Goal: Navigation & Orientation: Find specific page/section

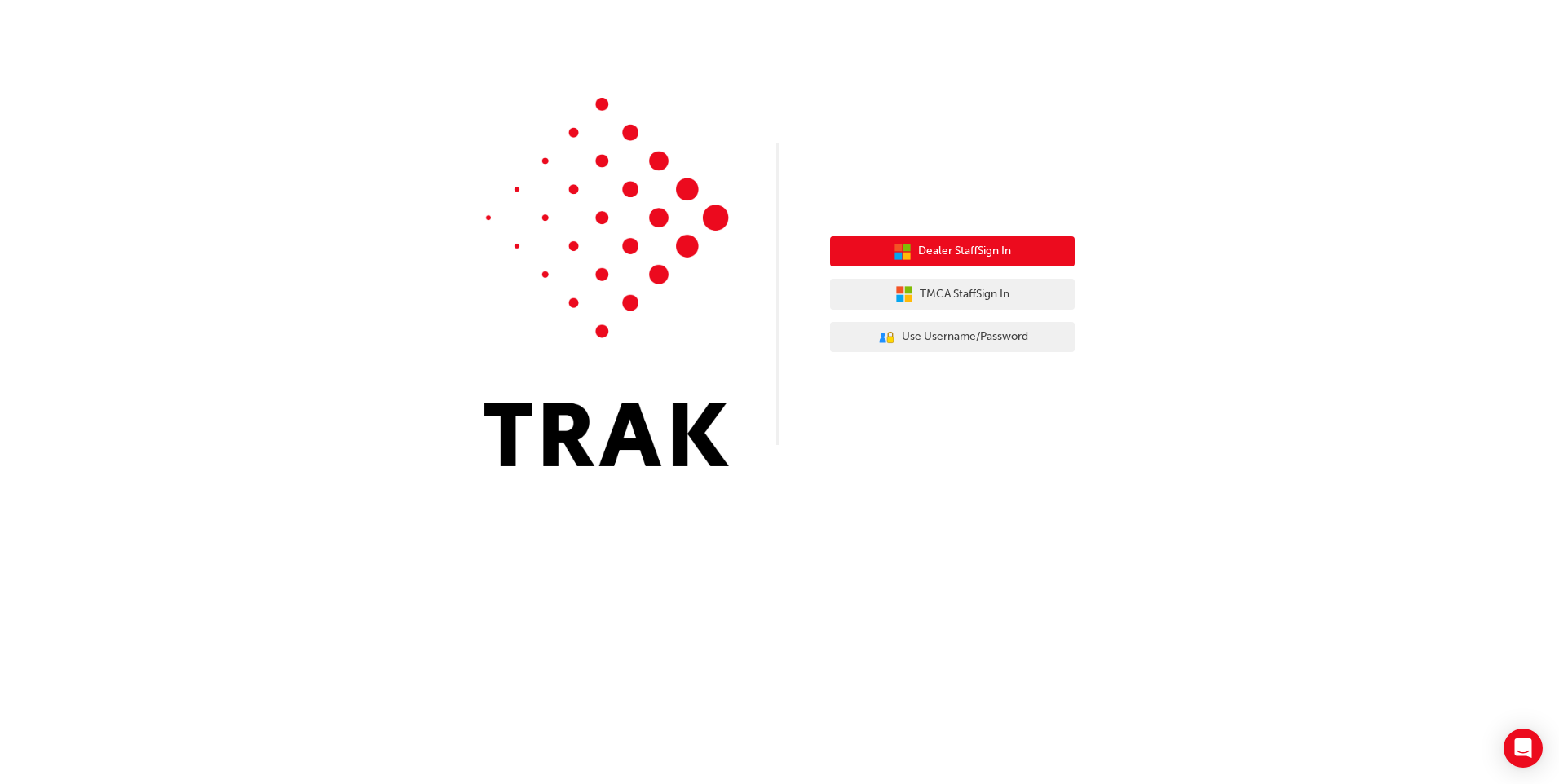
click at [1038, 261] on button "Dealer Staff Sign In" at bounding box center [952, 252] width 244 height 31
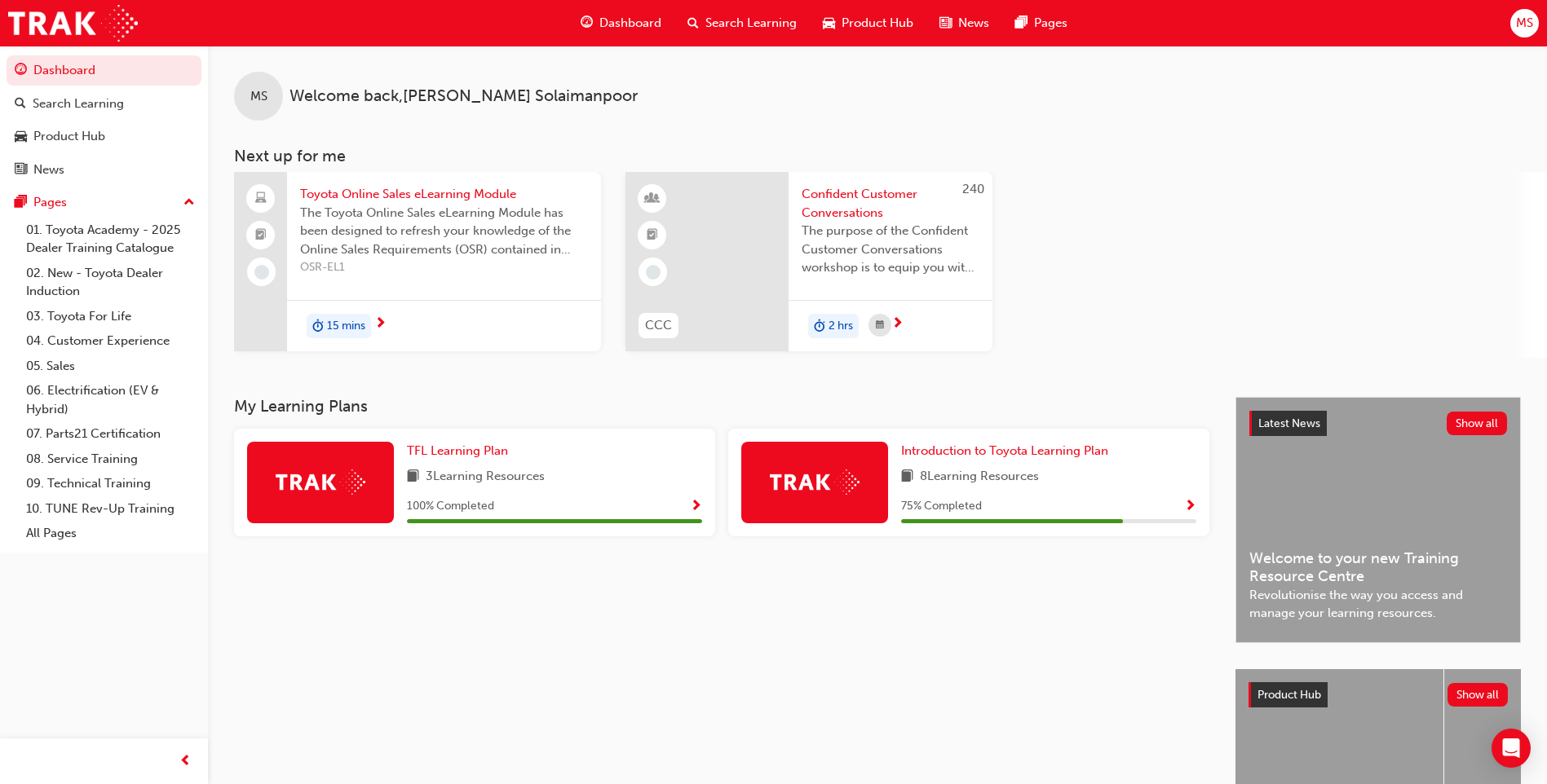
click at [892, 17] on span "Product Hub" at bounding box center [878, 23] width 72 height 18
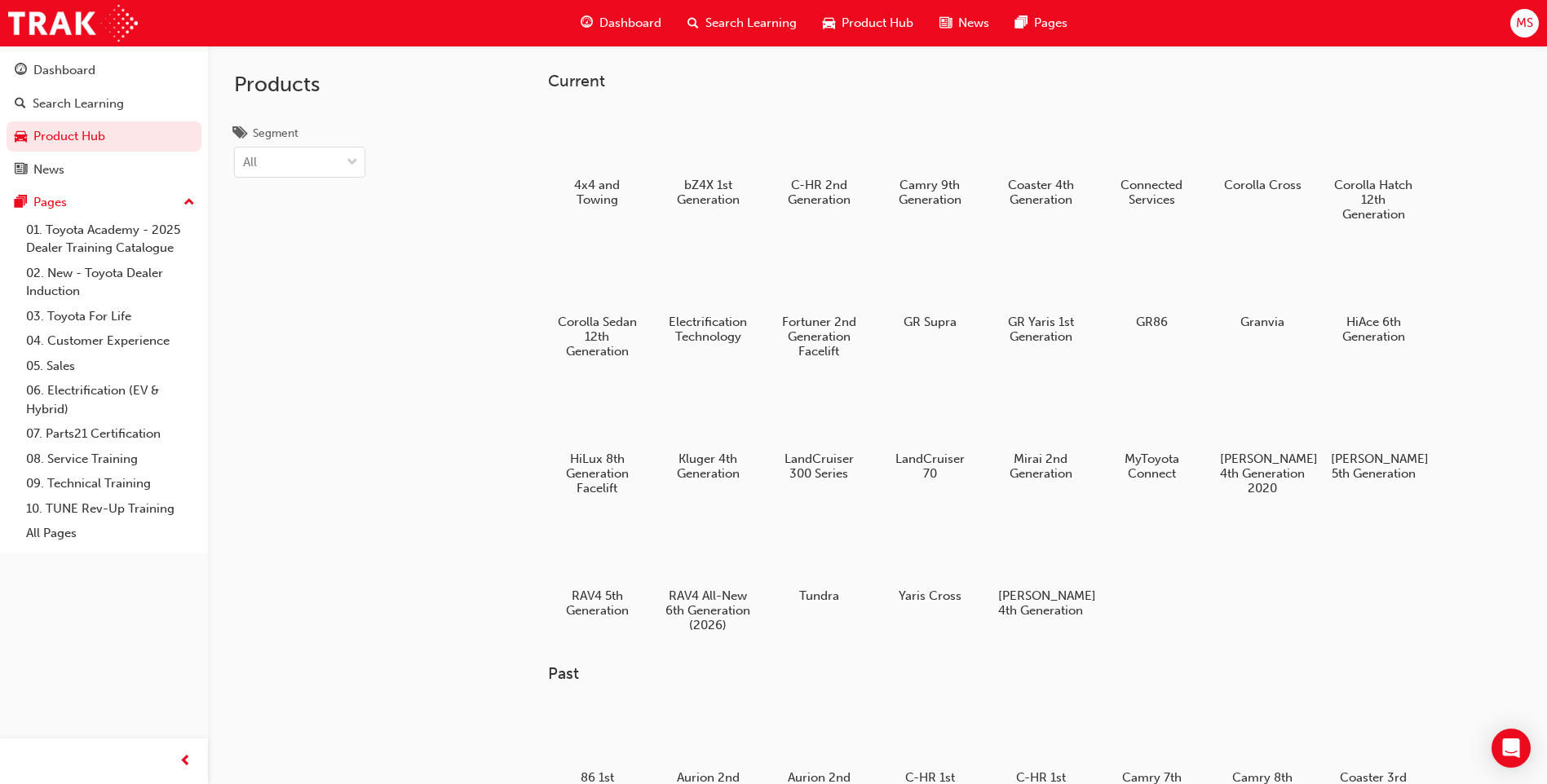
click at [660, 21] on span "Dashboard" at bounding box center [630, 23] width 62 height 18
